Goal: Task Accomplishment & Management: Complete application form

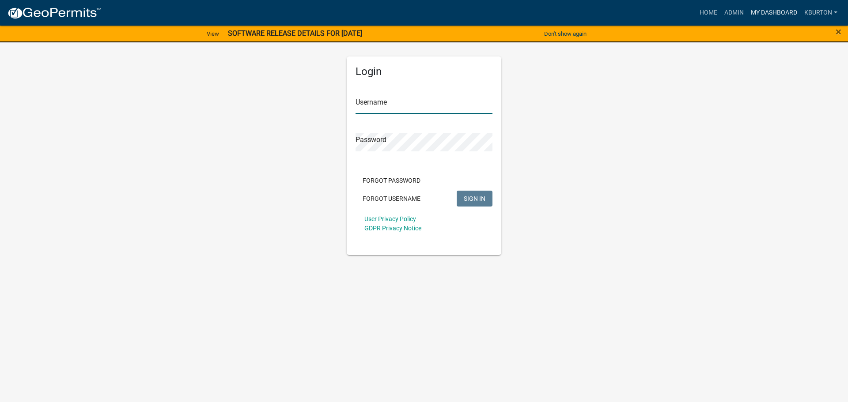
type input "kburton"
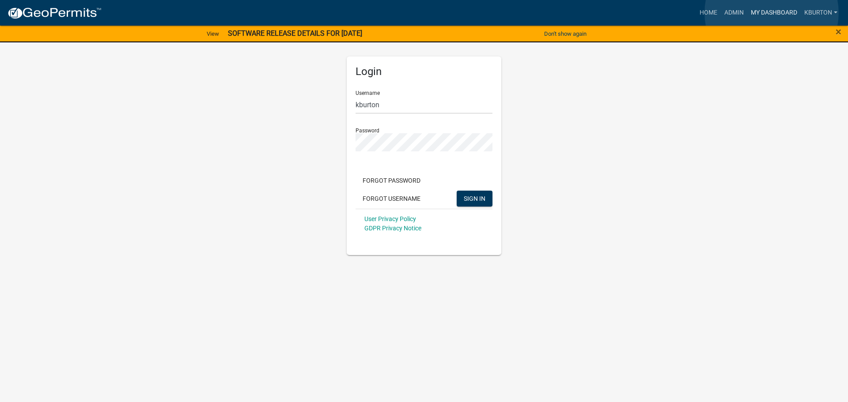
click at [772, 13] on link "My Dashboard" at bounding box center [773, 12] width 53 height 17
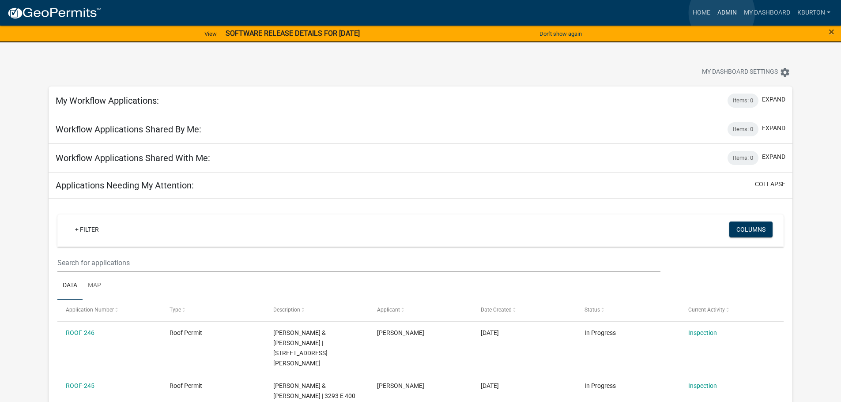
click at [722, 13] on link "Admin" at bounding box center [727, 12] width 27 height 17
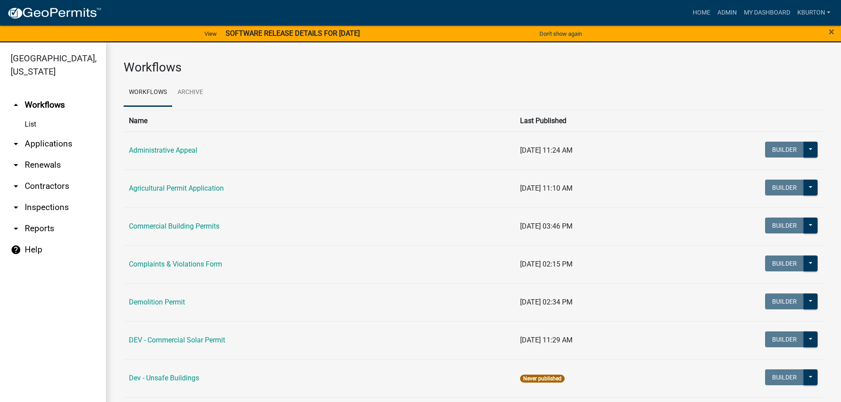
click at [57, 197] on link "arrow_drop_down Inspections" at bounding box center [53, 207] width 106 height 21
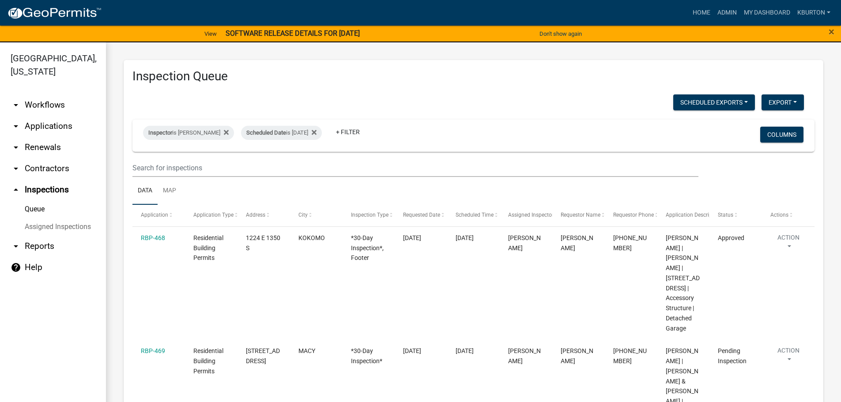
click at [72, 218] on link "Assigned Inspections" at bounding box center [53, 227] width 106 height 18
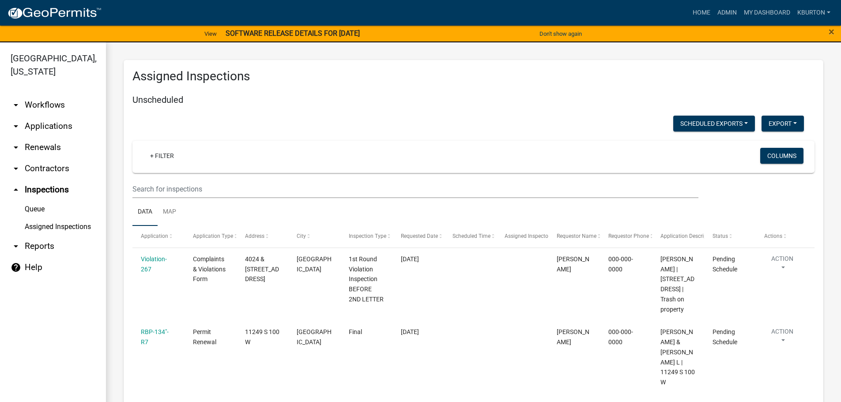
click at [39, 201] on link "Queue" at bounding box center [53, 210] width 106 height 18
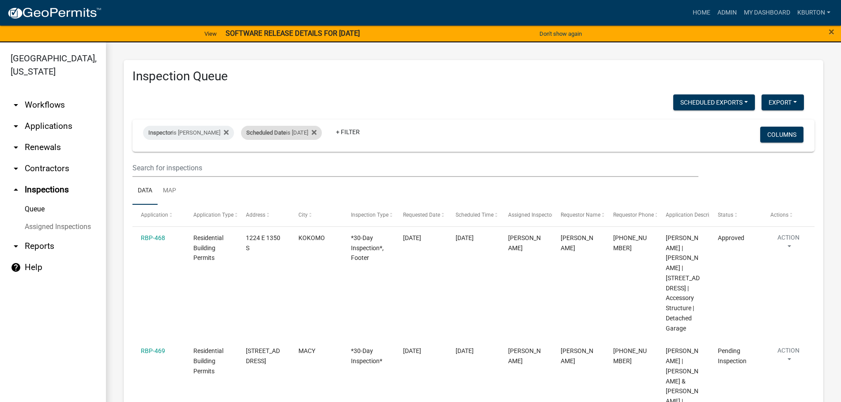
click at [280, 132] on div "Scheduled Date is [DATE]" at bounding box center [281, 133] width 81 height 14
click at [309, 167] on input "[DATE]" at bounding box center [283, 166] width 62 height 18
type input "[DATE]"
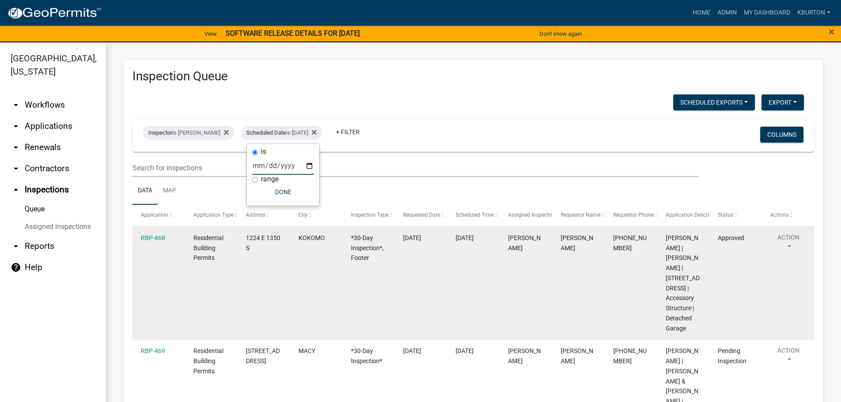
select select "1: 25"
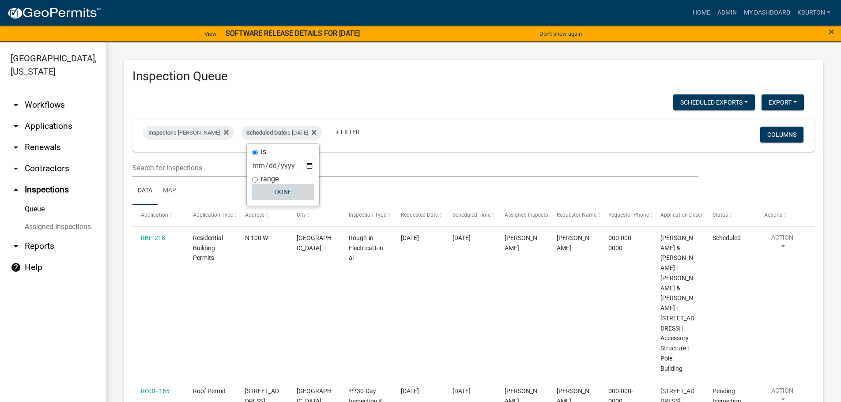
click at [287, 193] on button "Done" at bounding box center [283, 192] width 62 height 16
click at [776, 134] on button "Columns" at bounding box center [782, 135] width 43 height 16
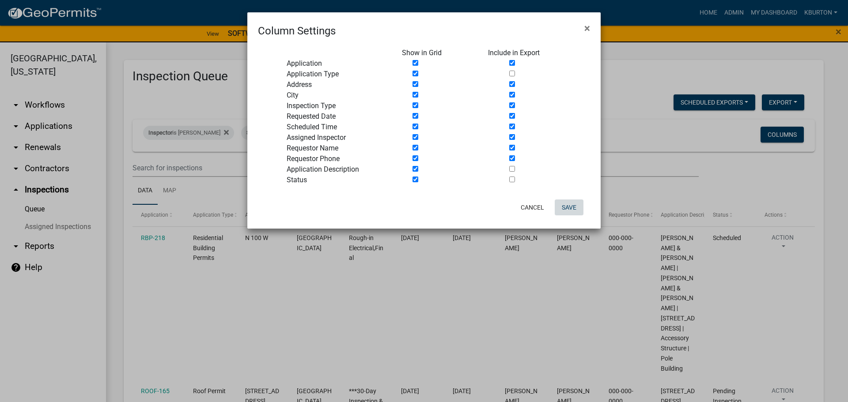
click at [569, 209] on button "Save" at bounding box center [569, 208] width 29 height 16
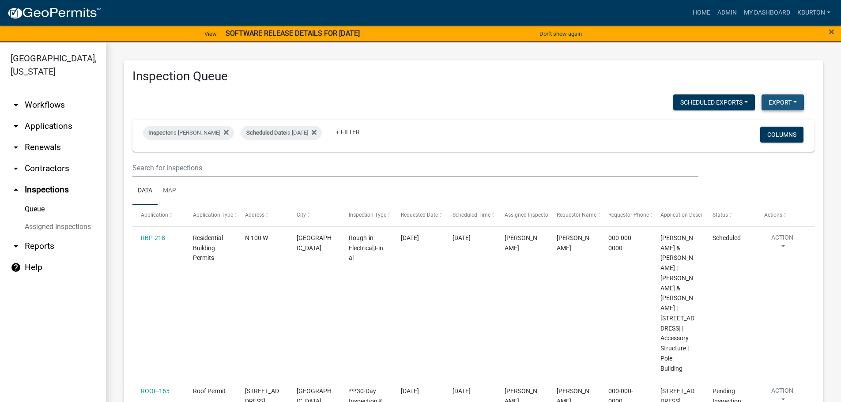
click at [782, 102] on button "Export" at bounding box center [783, 103] width 42 height 16
click at [749, 126] on button "Excel Format (.xlsx)" at bounding box center [763, 125] width 83 height 21
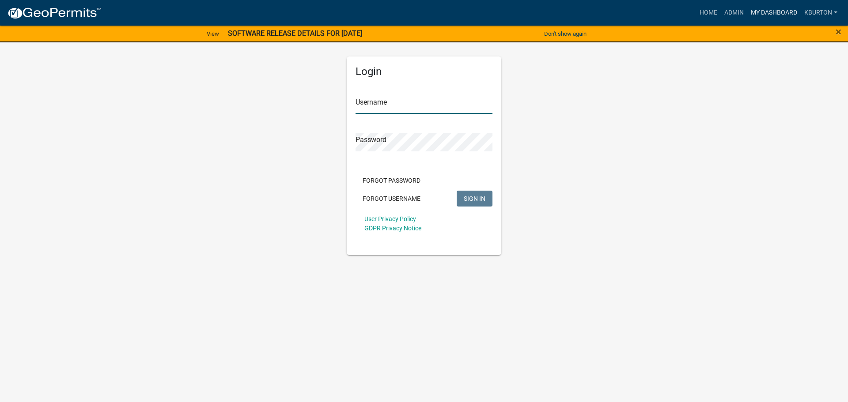
type input "kburton"
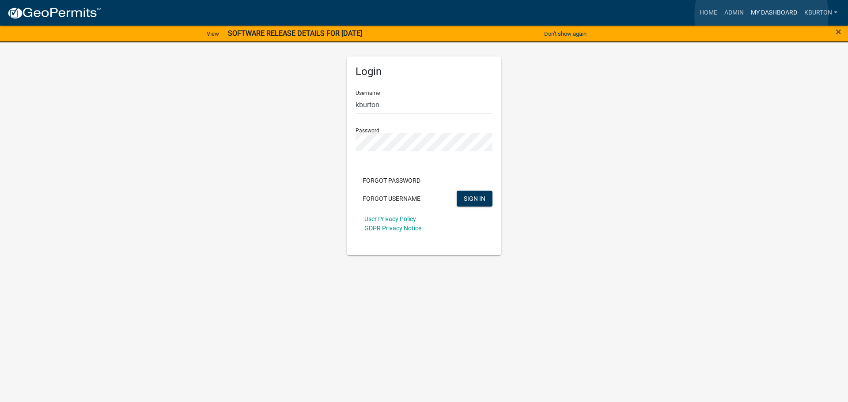
click at [762, 15] on link "My Dashboard" at bounding box center [773, 12] width 53 height 17
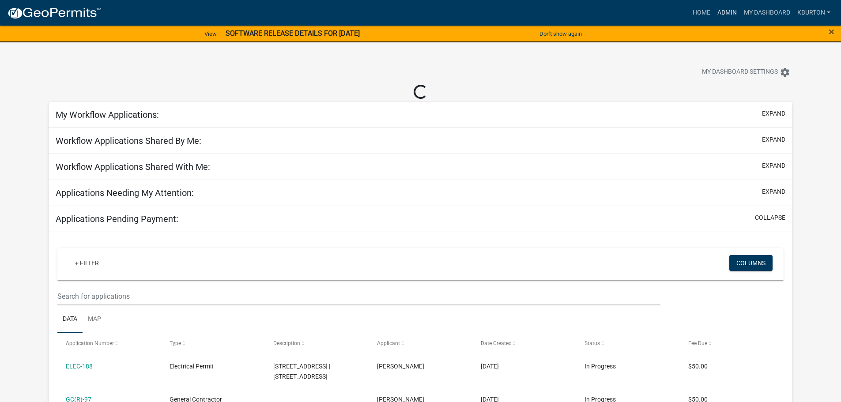
click at [732, 12] on link "Admin" at bounding box center [727, 12] width 27 height 17
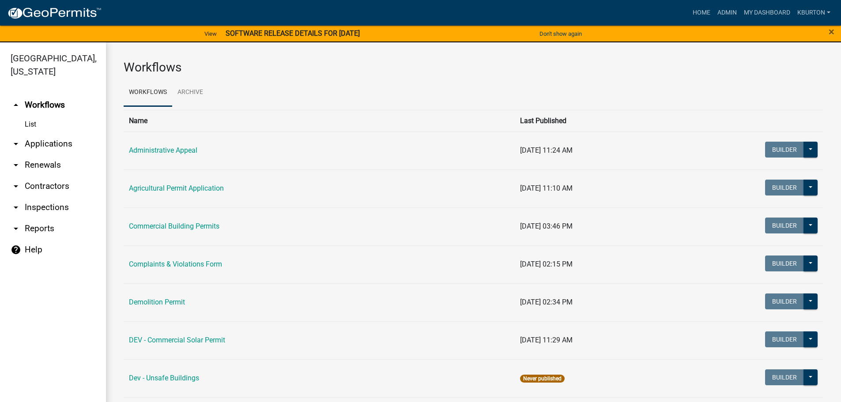
click at [51, 197] on link "arrow_drop_down Inspections" at bounding box center [53, 207] width 106 height 21
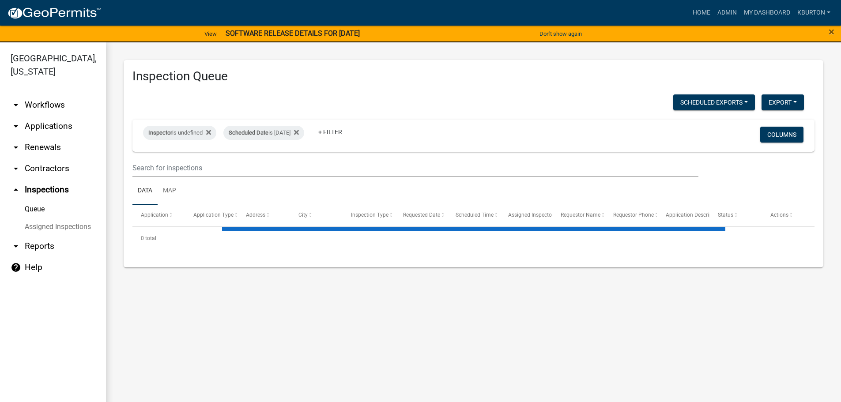
select select "1: 25"
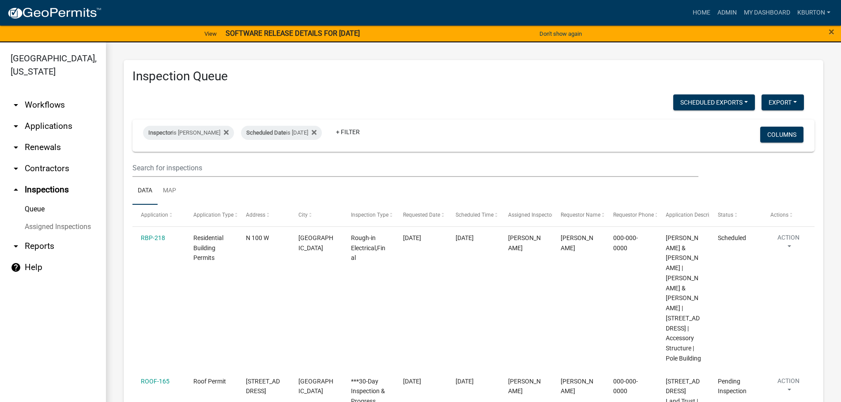
click at [59, 218] on link "Assigned Inspections" at bounding box center [53, 227] width 106 height 18
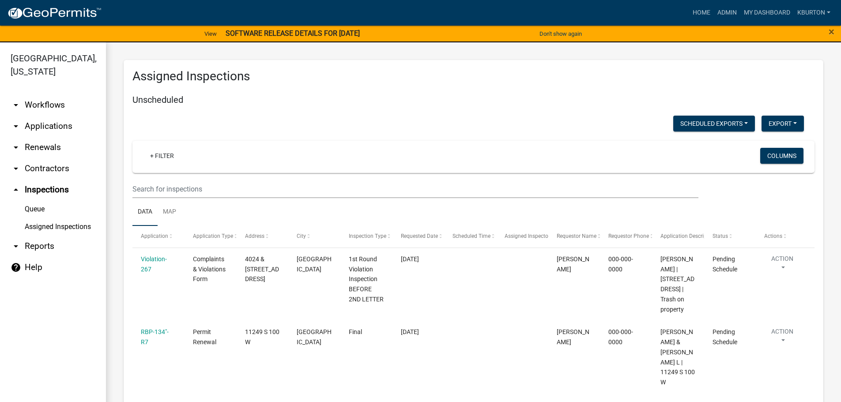
click at [39, 201] on link "Queue" at bounding box center [53, 210] width 106 height 18
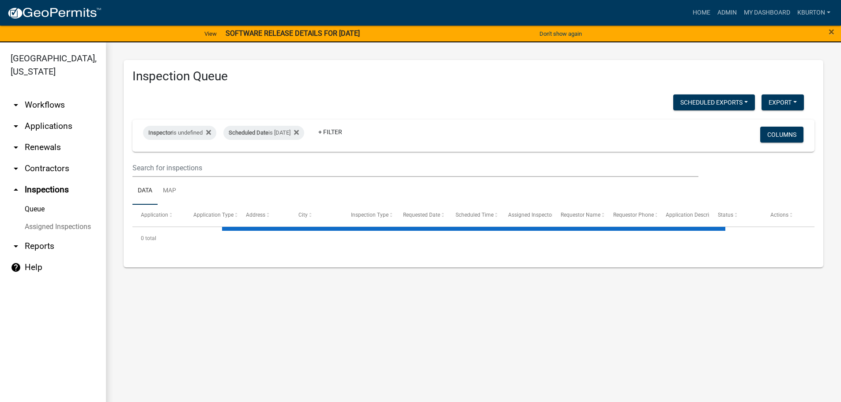
select select "1: 25"
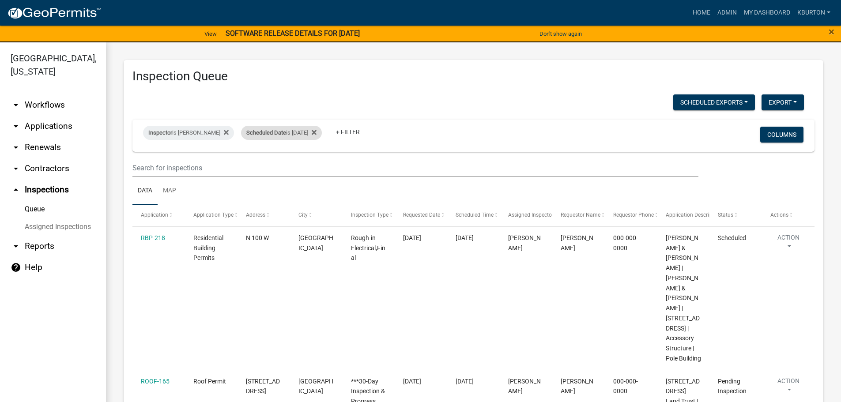
click at [281, 131] on div "Scheduled Date is 09/15/2025" at bounding box center [281, 133] width 81 height 14
click at [307, 165] on input "[DATE]" at bounding box center [283, 166] width 62 height 18
type input "[DATE]"
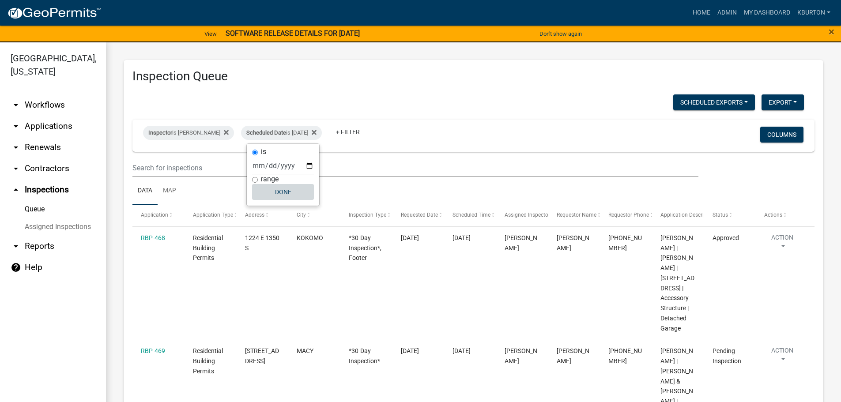
click at [285, 191] on button "Done" at bounding box center [283, 192] width 62 height 16
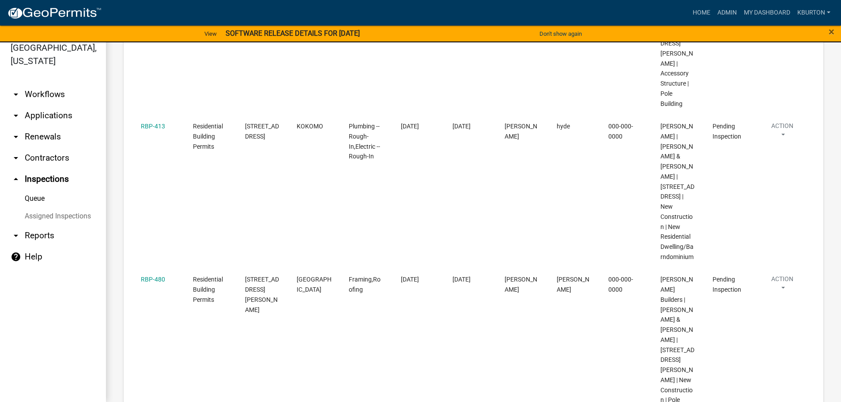
scroll to position [492, 0]
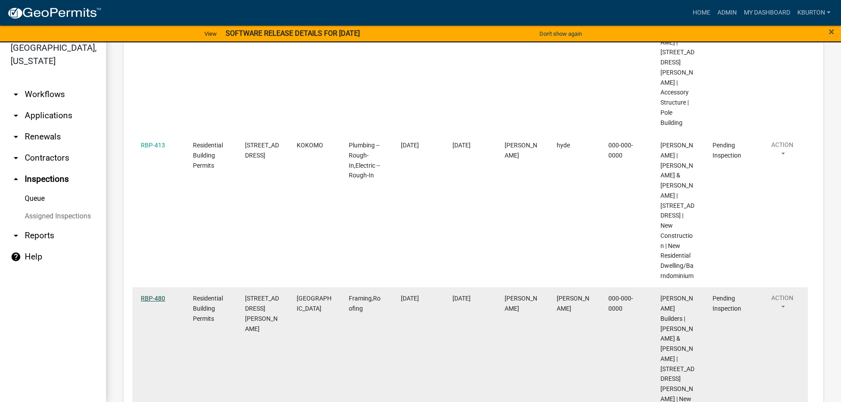
click at [159, 295] on link "RBP-480" at bounding box center [153, 298] width 24 height 7
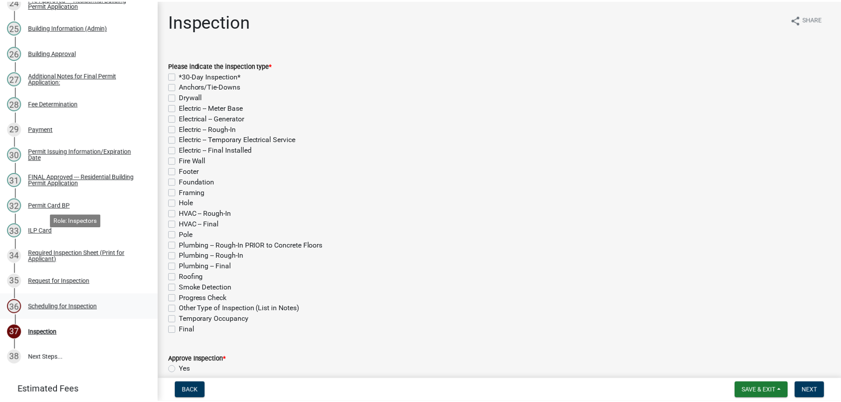
scroll to position [811, 0]
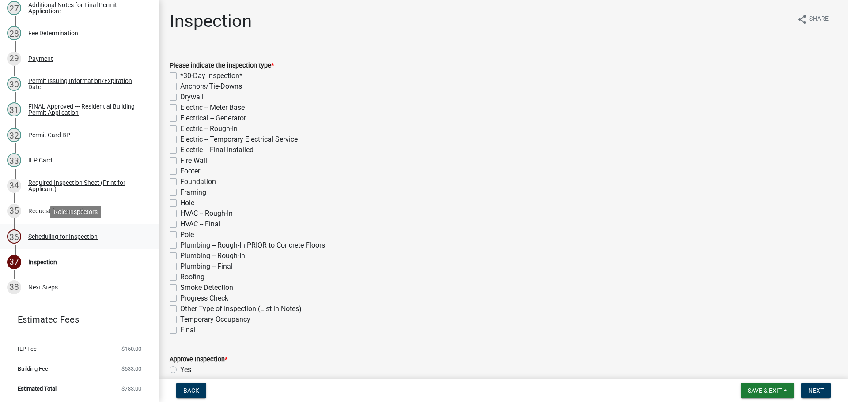
click at [72, 236] on div "Scheduling for Inspection" at bounding box center [62, 237] width 69 height 6
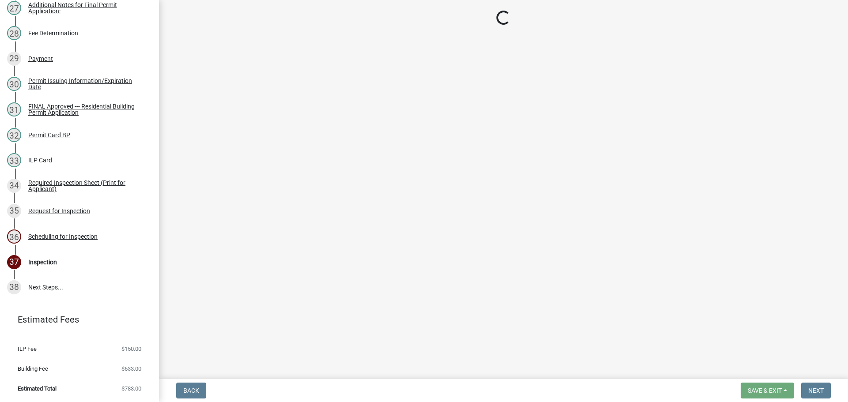
select select "25b75ae6-03c7-4280-9b34-fcf63005d5e5"
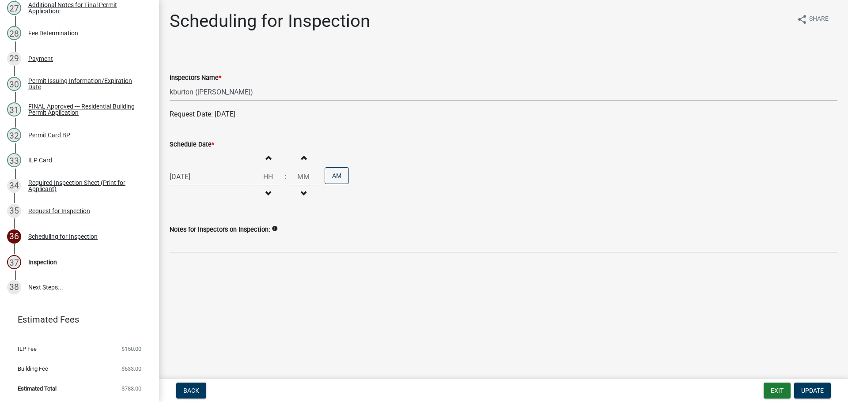
click at [191, 142] on label "Schedule Date *" at bounding box center [192, 145] width 45 height 6
click at [191, 168] on input "[DATE]" at bounding box center [210, 177] width 81 height 18
select select "9"
select select "2025"
click at [208, 250] on div "17" at bounding box center [207, 252] width 14 height 14
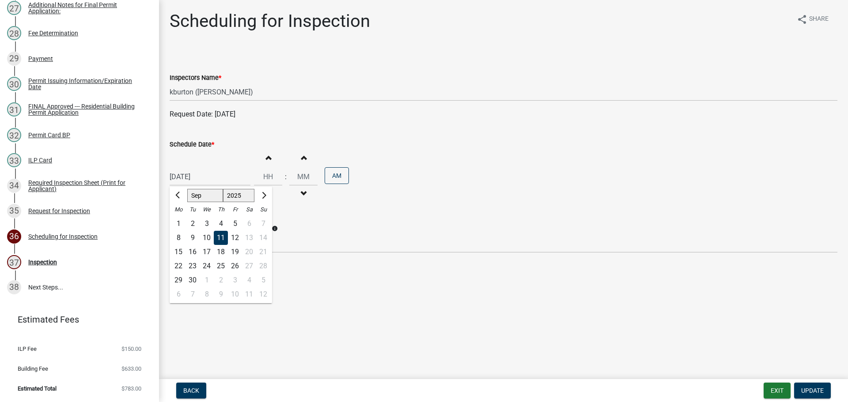
type input "09/17/2025"
click at [817, 392] on span "Update" at bounding box center [812, 390] width 23 height 7
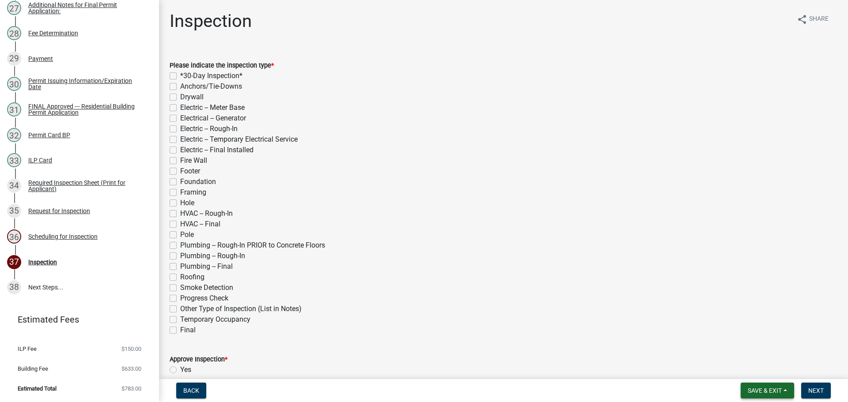
click at [772, 388] on span "Save & Exit" at bounding box center [765, 390] width 34 height 7
click at [766, 367] on button "Save & Exit" at bounding box center [759, 367] width 71 height 21
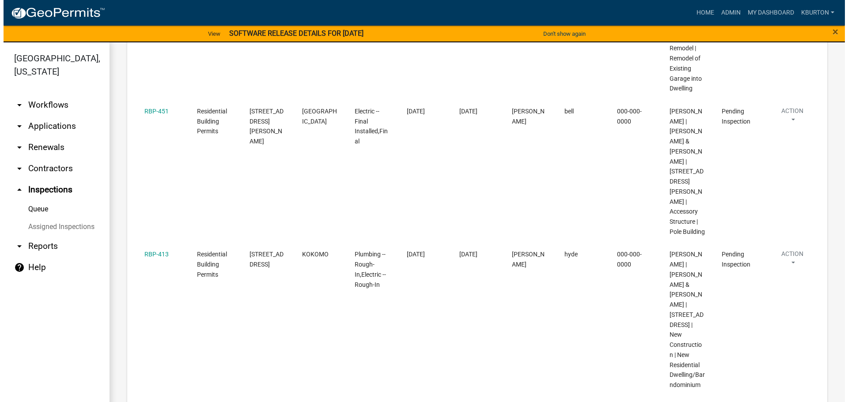
scroll to position [383, 0]
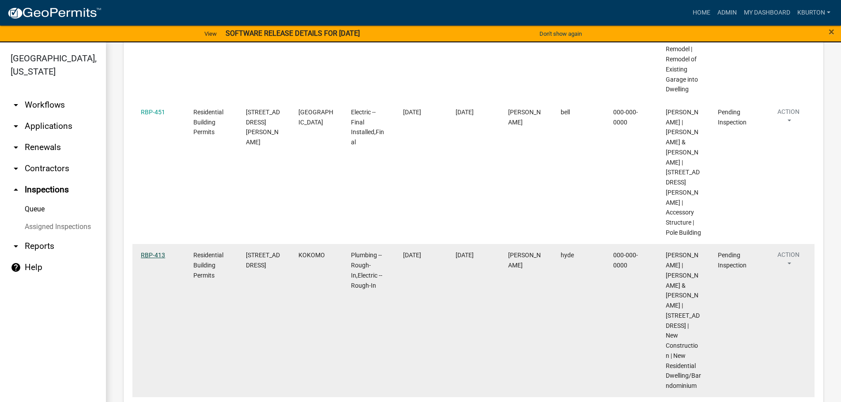
click at [155, 252] on link "RBP-413" at bounding box center [153, 255] width 24 height 7
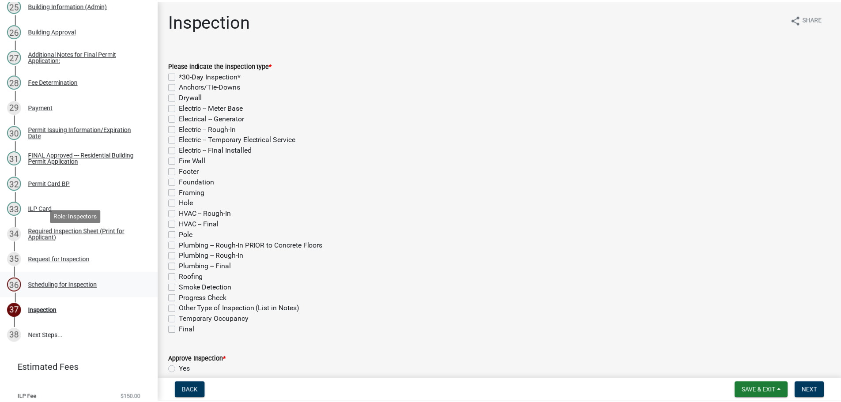
scroll to position [811, 0]
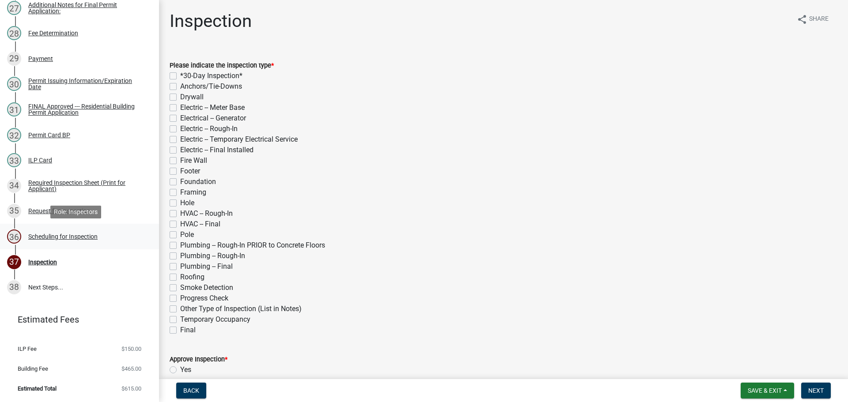
click at [84, 236] on div "Scheduling for Inspection" at bounding box center [62, 237] width 69 height 6
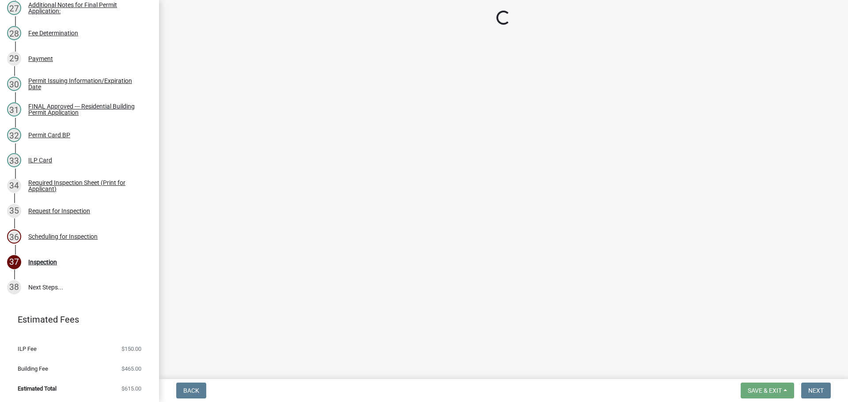
select select "25b75ae6-03c7-4280-9b34-fcf63005d5e5"
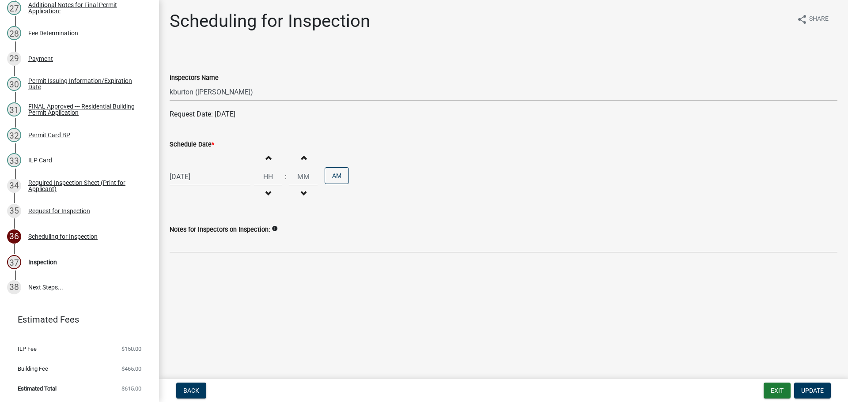
click at [201, 145] on label "Schedule Date *" at bounding box center [192, 145] width 45 height 6
click at [201, 168] on input "[DATE]" at bounding box center [210, 177] width 81 height 18
select select "9"
select select "2025"
click at [223, 254] on div "18" at bounding box center [221, 252] width 14 height 14
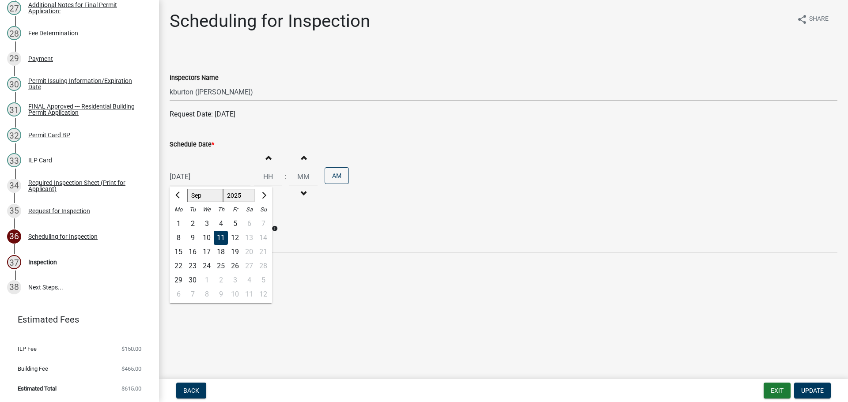
type input "[DATE]"
click at [812, 392] on span "Update" at bounding box center [812, 390] width 23 height 7
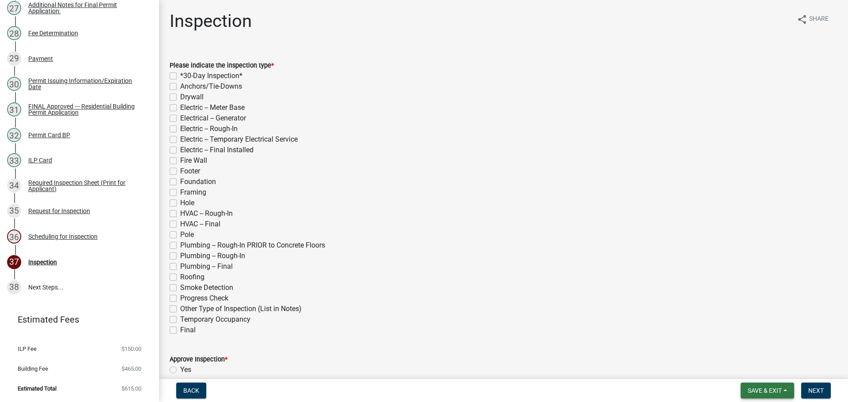
click at [777, 389] on span "Save & Exit" at bounding box center [765, 390] width 34 height 7
click at [757, 363] on button "Save & Exit" at bounding box center [759, 367] width 71 height 21
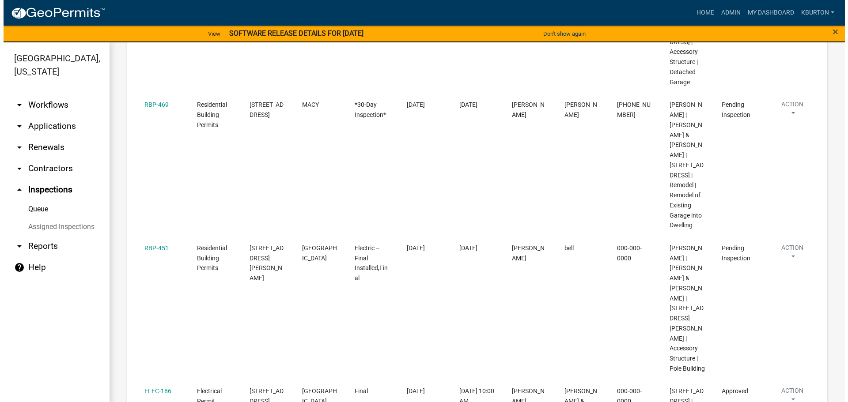
scroll to position [239, 0]
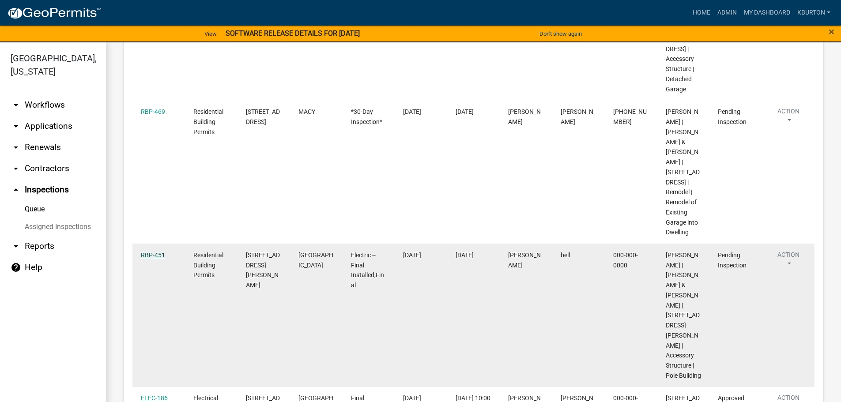
click at [155, 259] on link "RBP-451" at bounding box center [153, 255] width 24 height 7
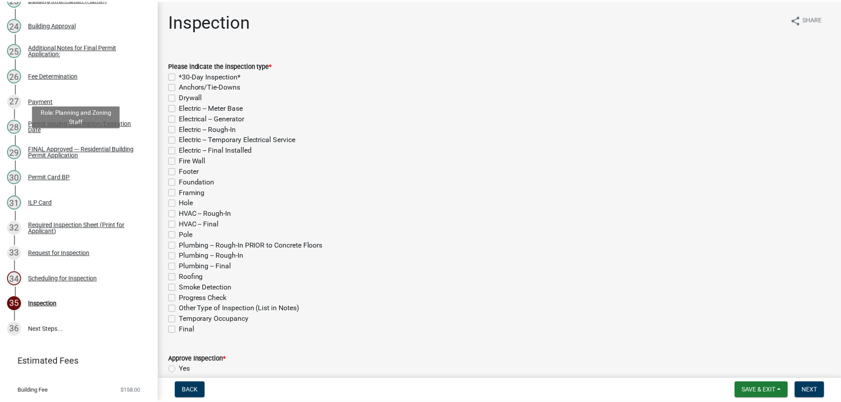
scroll to position [751, 0]
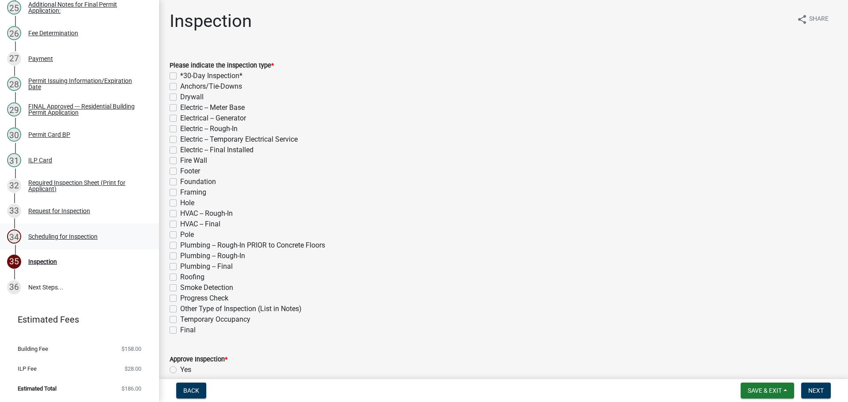
click at [71, 240] on div "Scheduling for Inspection" at bounding box center [62, 237] width 69 height 6
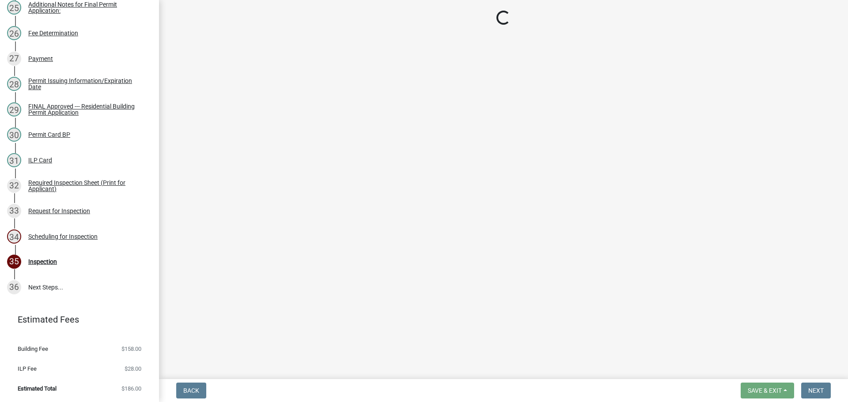
select select "25b75ae6-03c7-4280-9b34-fcf63005d5e5"
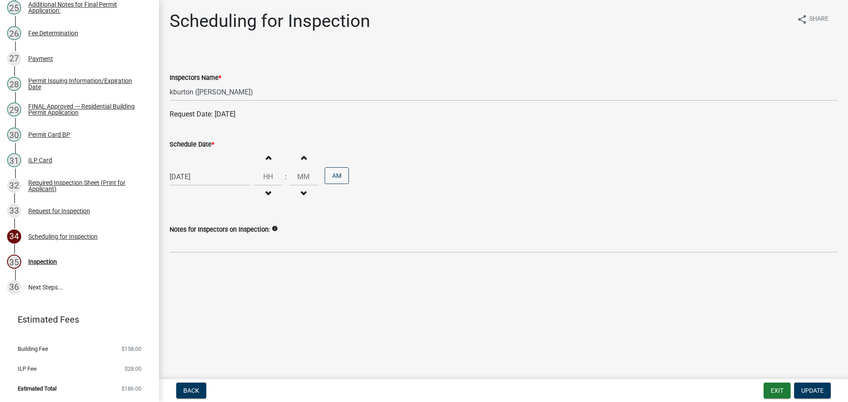
click at [203, 148] on label "Schedule Date *" at bounding box center [192, 145] width 45 height 6
click at [203, 168] on input "[DATE]" at bounding box center [210, 177] width 81 height 18
select select "9"
select select "2025"
click at [205, 254] on div "17" at bounding box center [207, 252] width 14 height 14
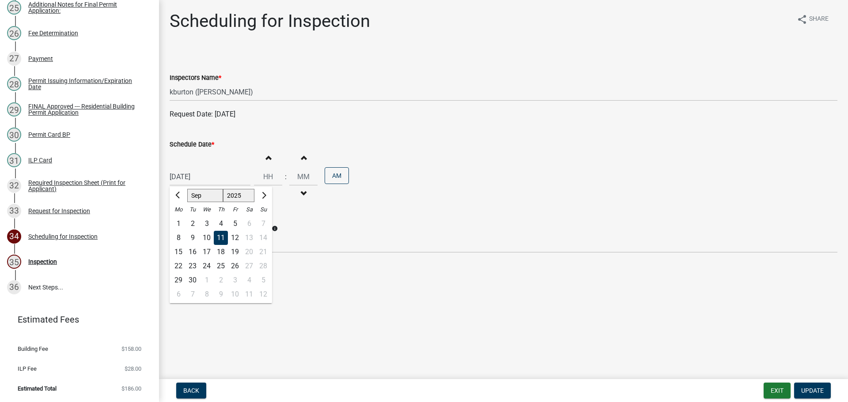
type input "09/17/2025"
click at [815, 388] on span "Update" at bounding box center [812, 390] width 23 height 7
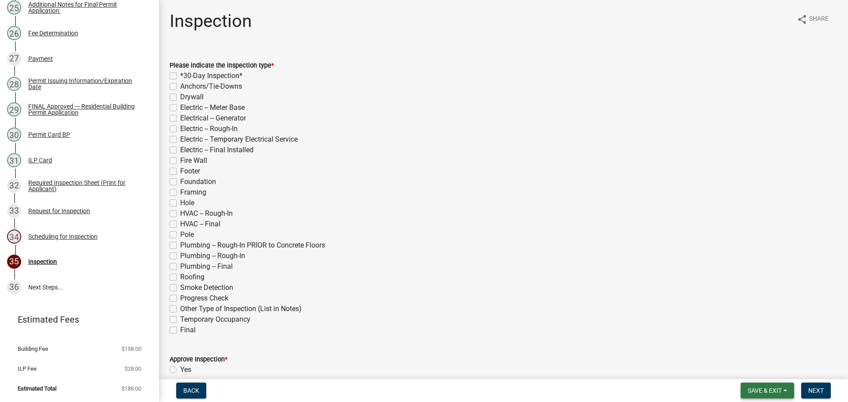
click at [760, 388] on span "Save & Exit" at bounding box center [765, 390] width 34 height 7
click at [760, 367] on button "Save & Exit" at bounding box center [759, 367] width 71 height 21
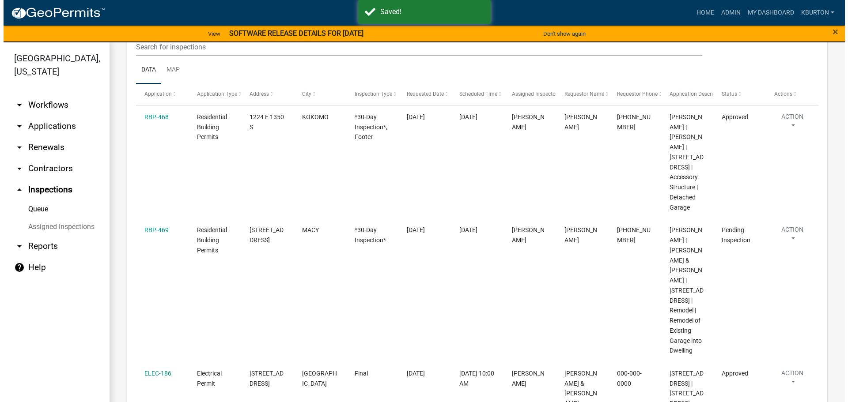
scroll to position [133, 0]
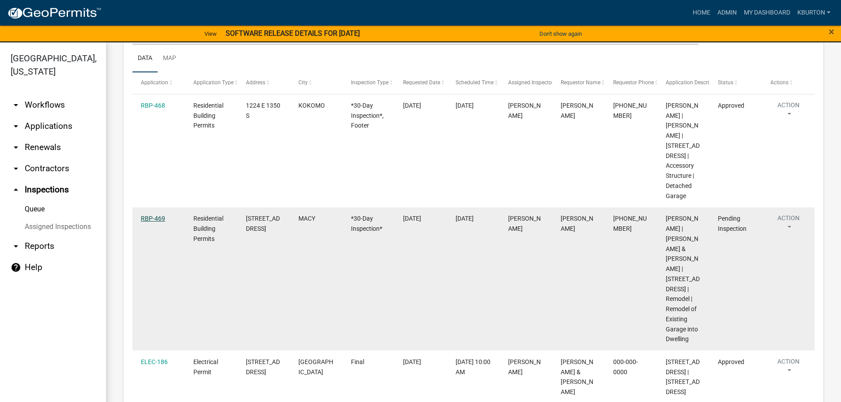
click at [152, 219] on link "RBP-469" at bounding box center [153, 218] width 24 height 7
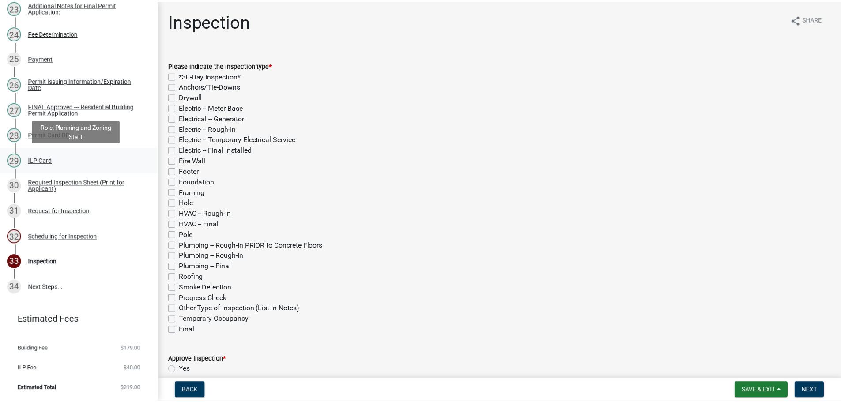
scroll to position [708, 0]
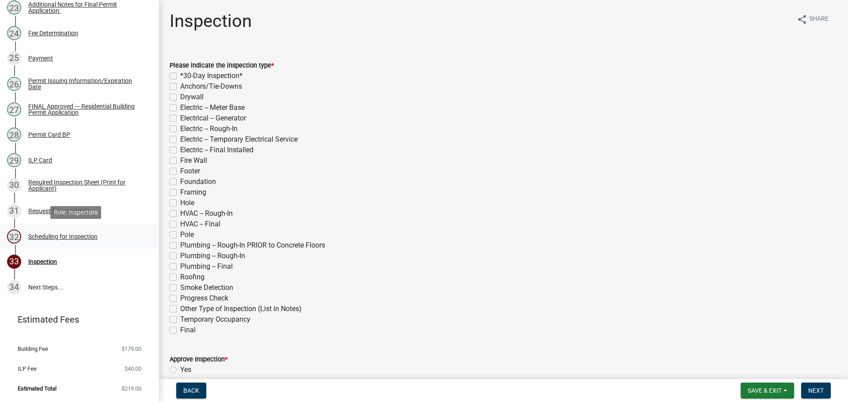
click at [69, 236] on div "Scheduling for Inspection" at bounding box center [62, 237] width 69 height 6
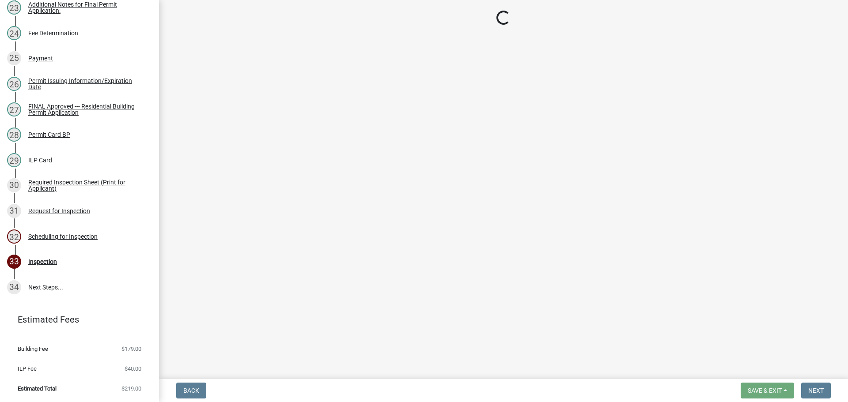
select select "25b75ae6-03c7-4280-9b34-fcf63005d5e5"
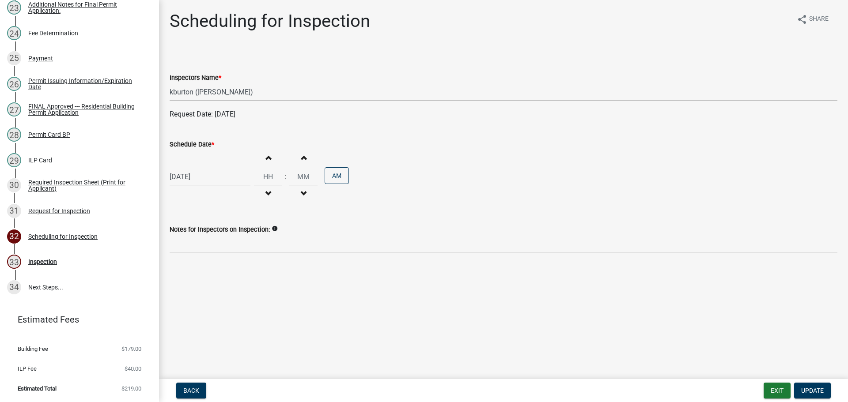
click at [200, 145] on label "Schedule Date *" at bounding box center [192, 145] width 45 height 6
click at [200, 168] on input "[DATE]" at bounding box center [210, 177] width 81 height 18
select select "9"
select select "2025"
click at [208, 255] on div "17" at bounding box center [207, 252] width 14 height 14
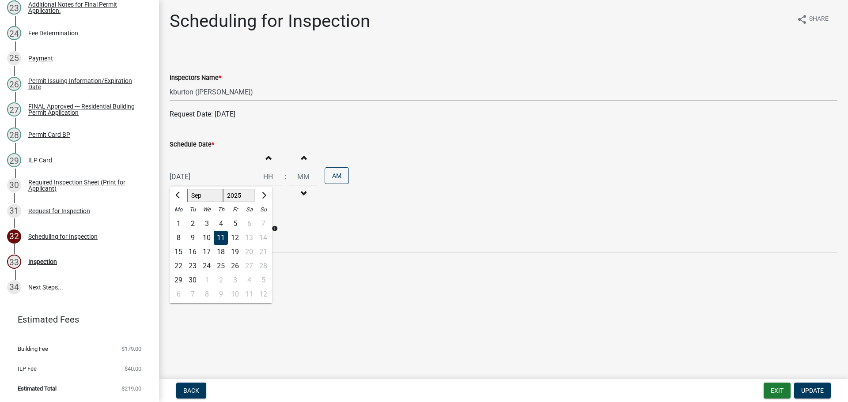
type input "09/17/2025"
click at [818, 391] on span "Update" at bounding box center [812, 390] width 23 height 7
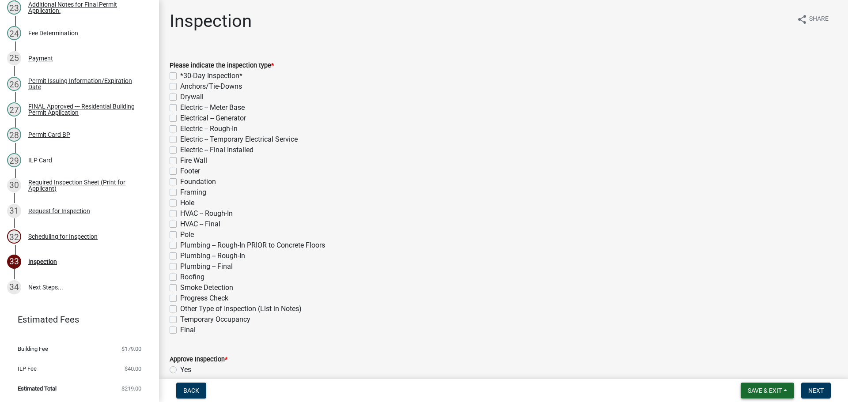
click at [773, 391] on span "Save & Exit" at bounding box center [765, 390] width 34 height 7
click at [763, 369] on button "Save & Exit" at bounding box center [759, 367] width 71 height 21
